Goal: Browse casually

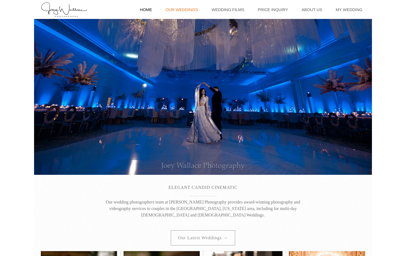
click at [186, 12] on link "Our Weddings" at bounding box center [182, 9] width 38 height 19
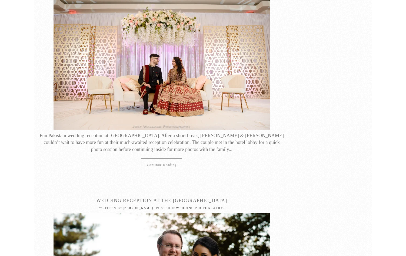
scroll to position [1003, 0]
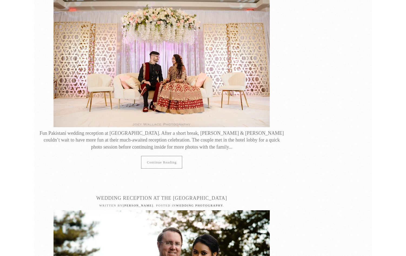
click at [194, 73] on img at bounding box center [162, 55] width 216 height 144
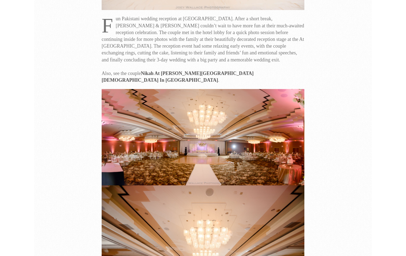
scroll to position [209, 0]
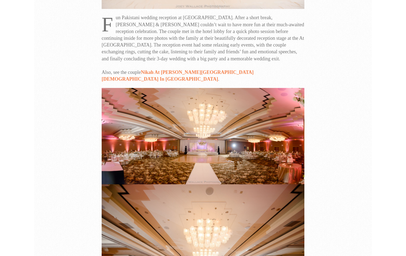
click at [182, 73] on link "Nikah At Al-Farooq Masjid In Atlanta" at bounding box center [178, 76] width 152 height 12
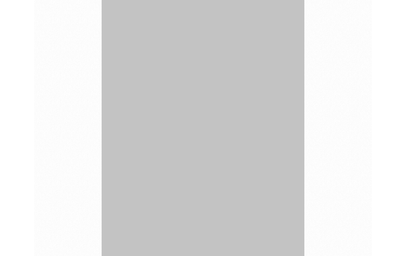
scroll to position [8565, 0]
